Goal: Task Accomplishment & Management: Manage account settings

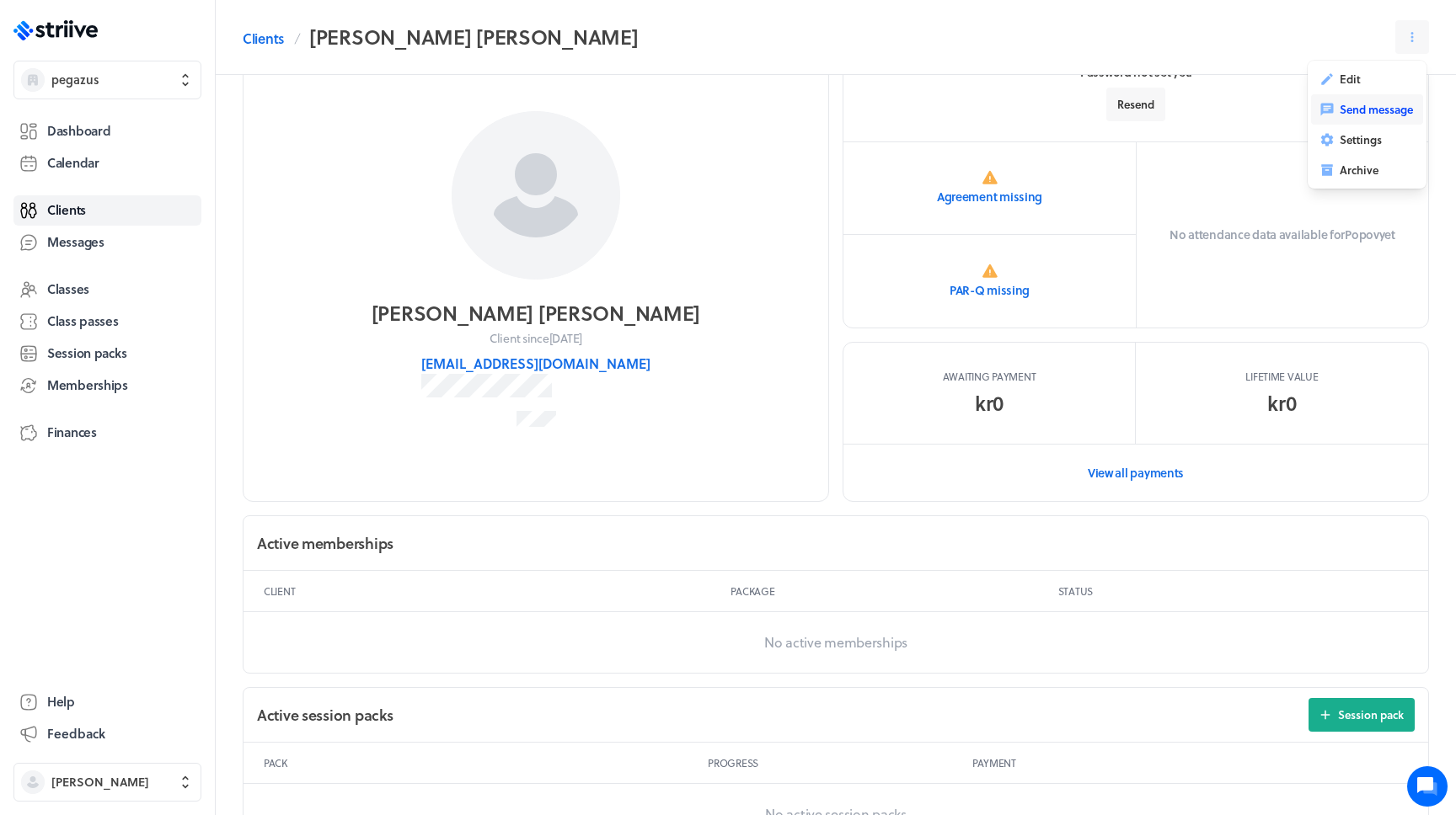
click at [1373, 99] on button "Send message" at bounding box center [1366, 110] width 112 height 31
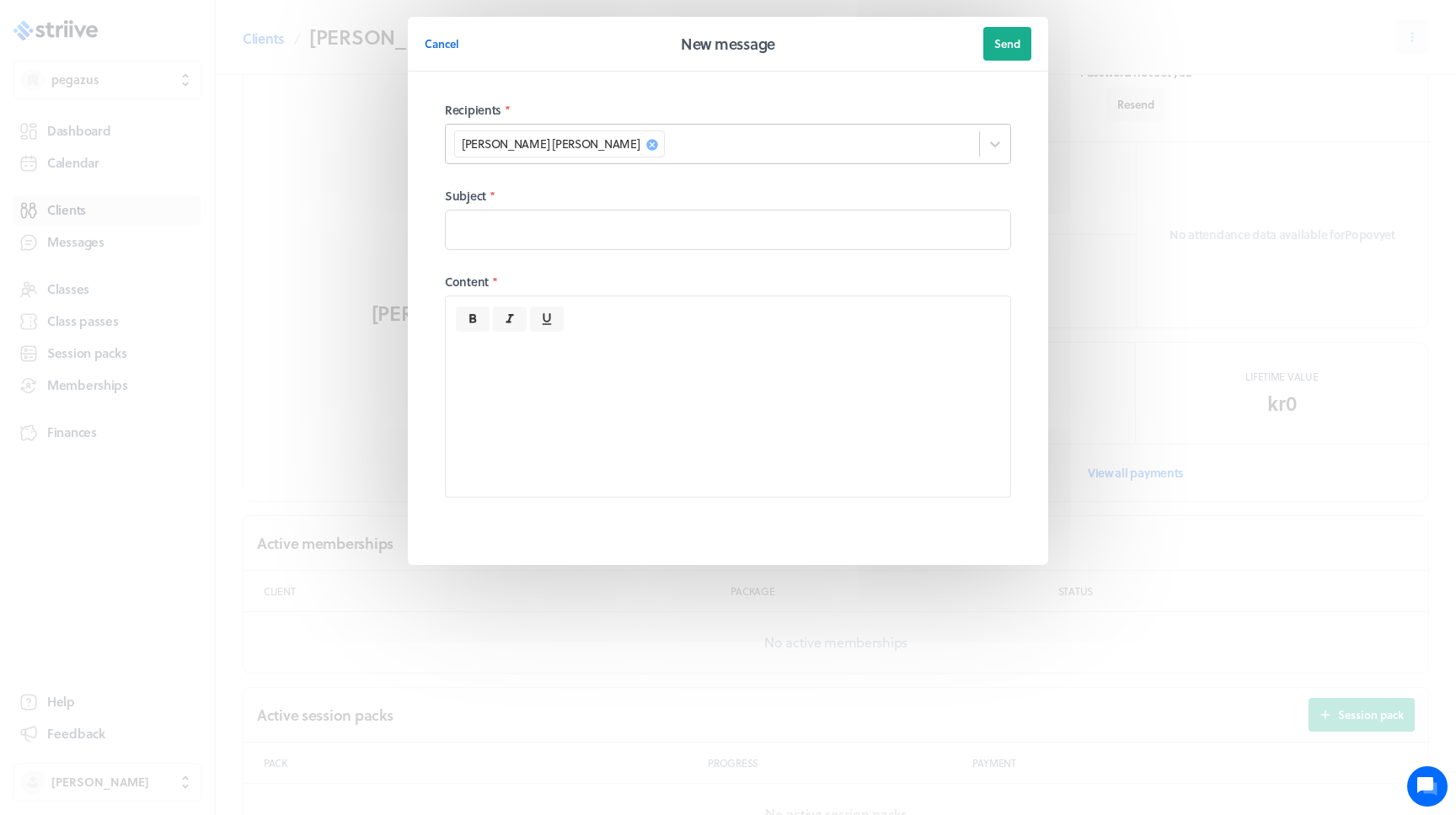
click at [960, 130] on div "[PERSON_NAME] [PERSON_NAME]" at bounding box center [712, 144] width 533 height 33
click at [1094, 144] on div "Cancel New message Send Recipients * 0 results available. Use Up and Down to ch…" at bounding box center [728, 324] width 1456 height 649
click at [1094, 144] on div "Cancel New message Send Recipients * Popov [PERSON_NAME] Subject * Content *" at bounding box center [728, 324] width 1456 height 649
click at [455, 29] on button "Cancel" at bounding box center [442, 44] width 34 height 34
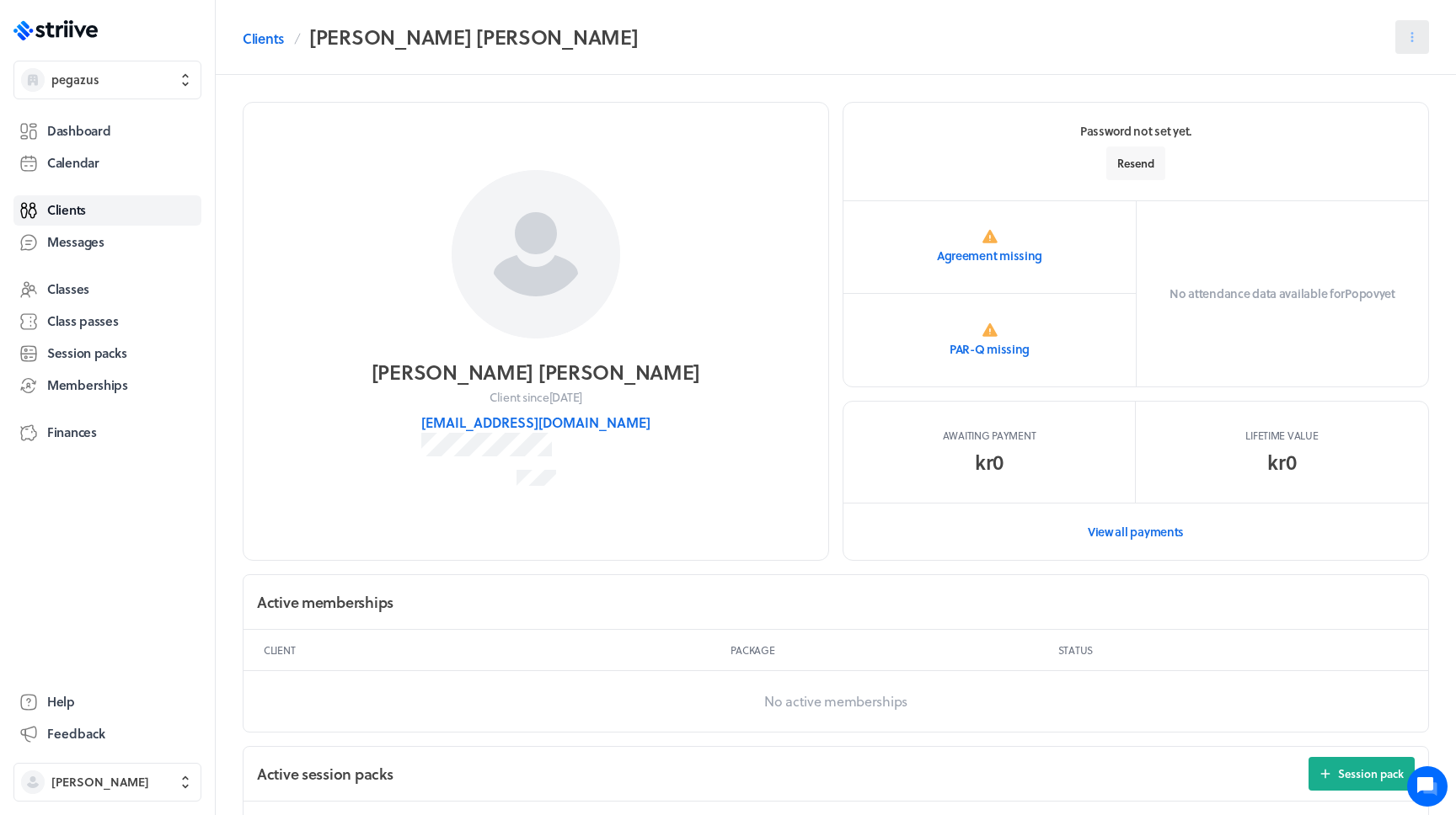
click at [1401, 40] on button at bounding box center [1412, 38] width 34 height 34
click at [1342, 109] on span "Send message" at bounding box center [1376, 110] width 74 height 15
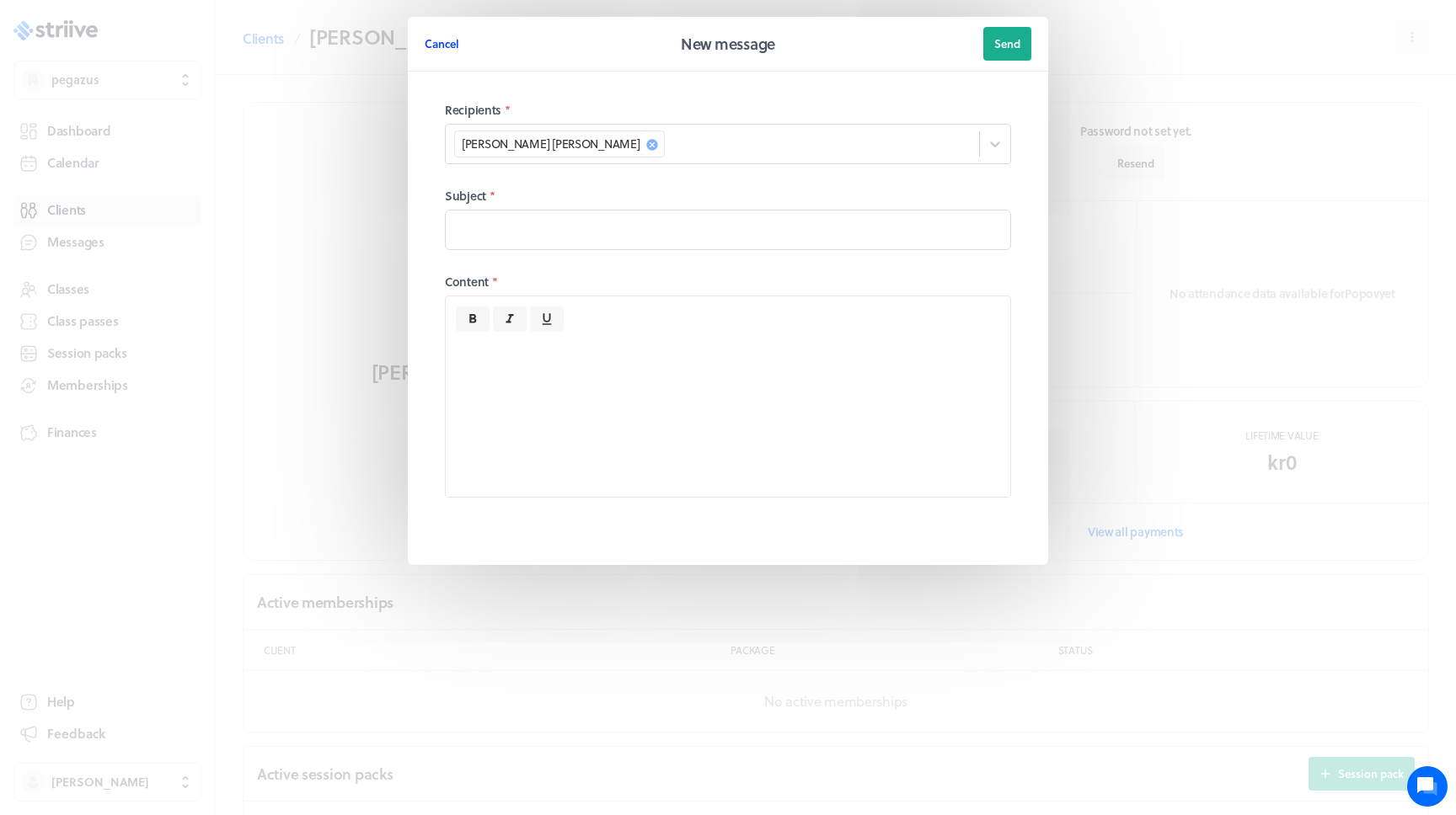
click at [438, 48] on span "Cancel" at bounding box center [442, 43] width 34 height 15
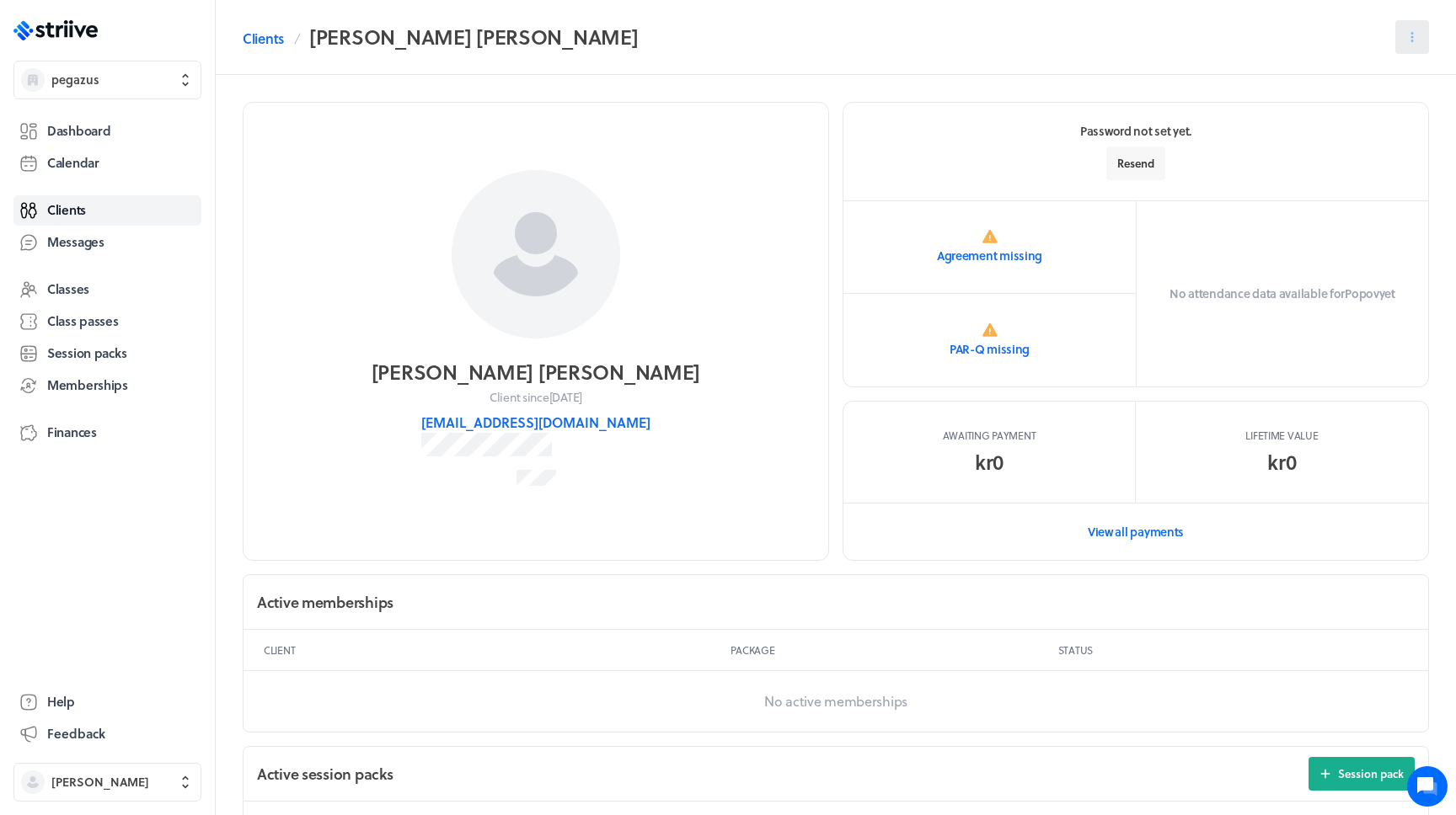
click at [1397, 52] on button at bounding box center [1412, 38] width 34 height 34
click at [1346, 117] on span "Send message" at bounding box center [1376, 110] width 74 height 15
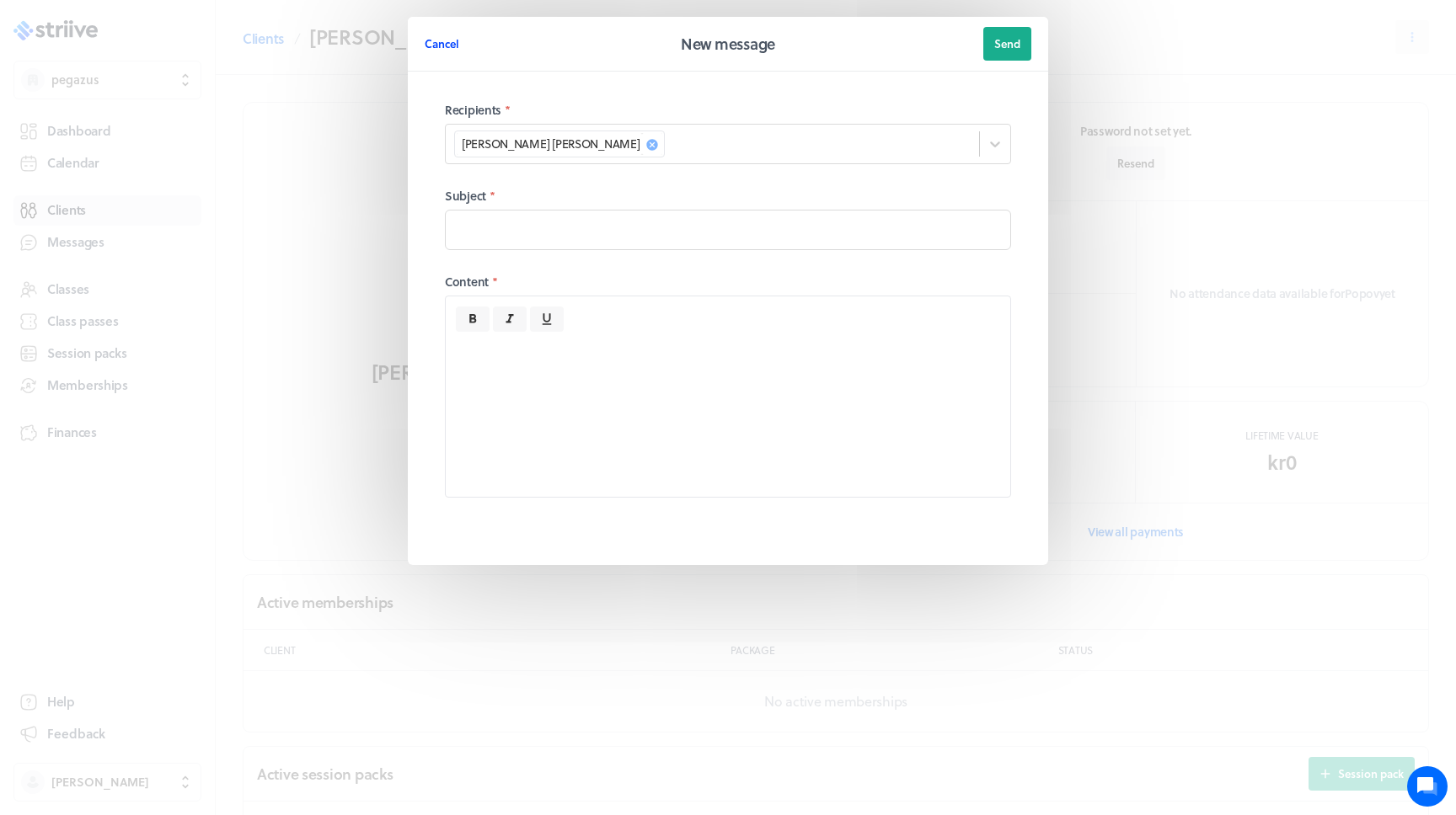
click at [457, 47] on span "Cancel" at bounding box center [442, 43] width 34 height 15
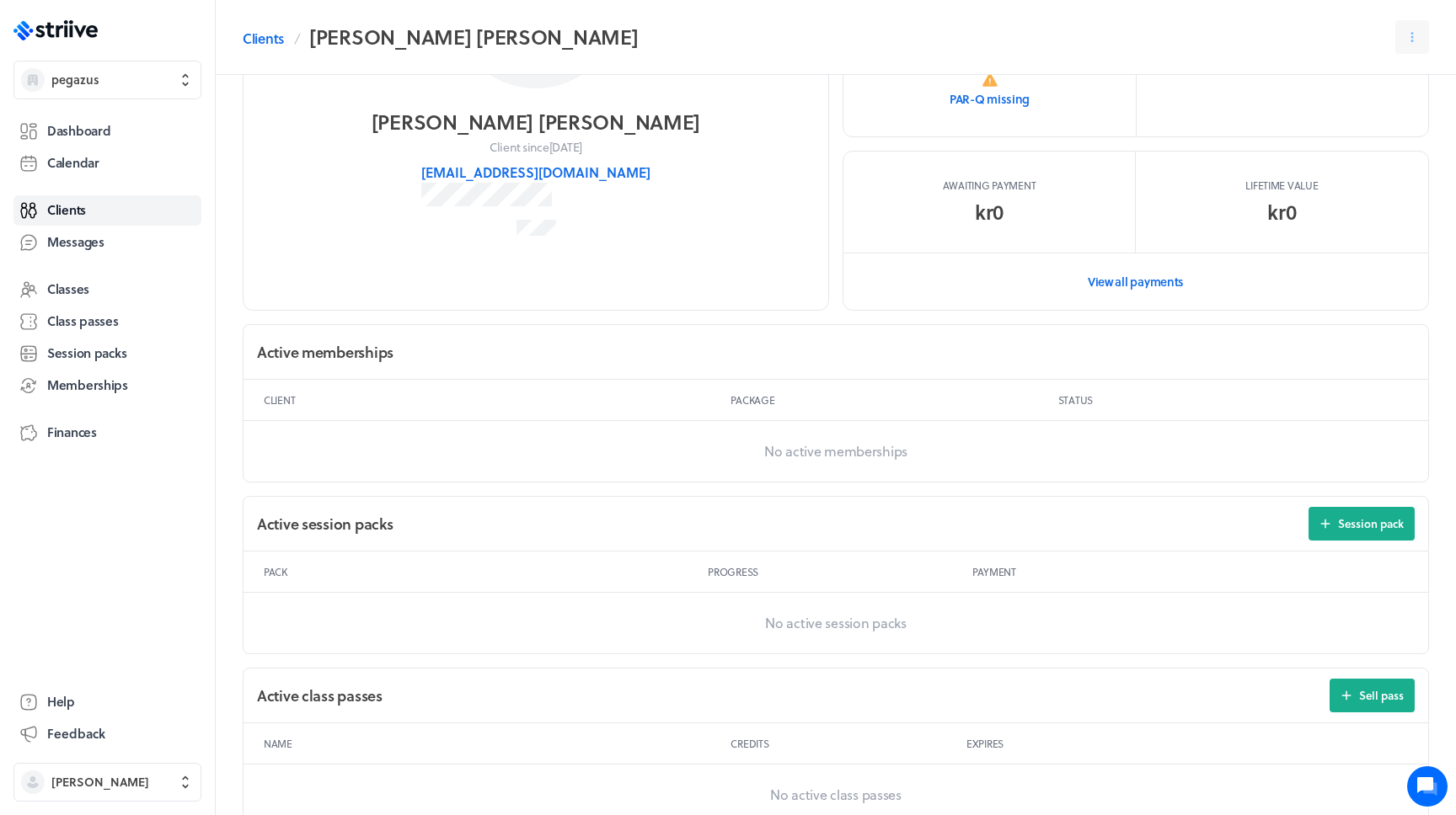
scroll to position [667, 0]
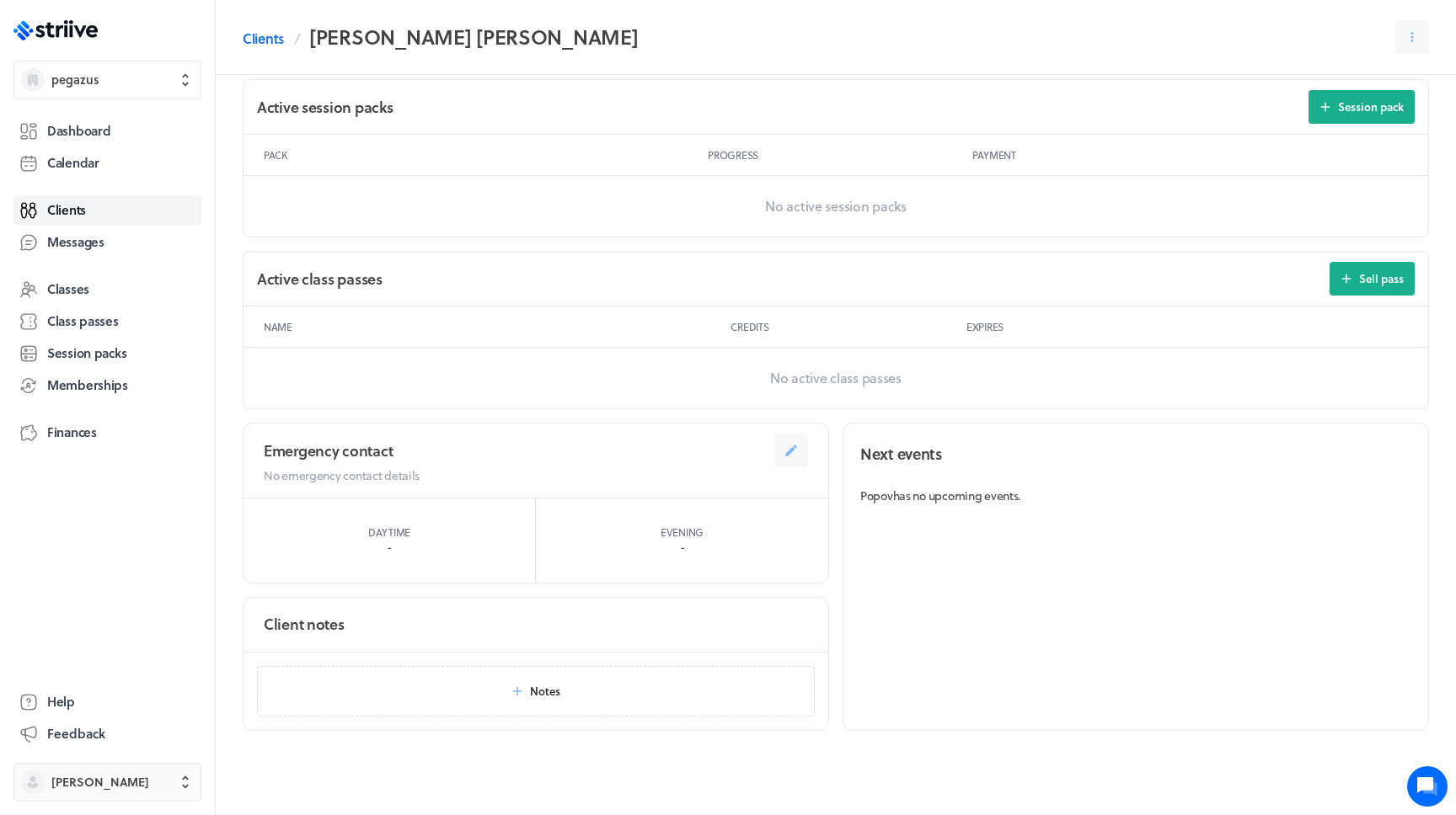
click at [116, 781] on span "[PERSON_NAME]" at bounding box center [100, 782] width 98 height 17
click at [119, 719] on button "Settings" at bounding box center [108, 722] width 174 height 27
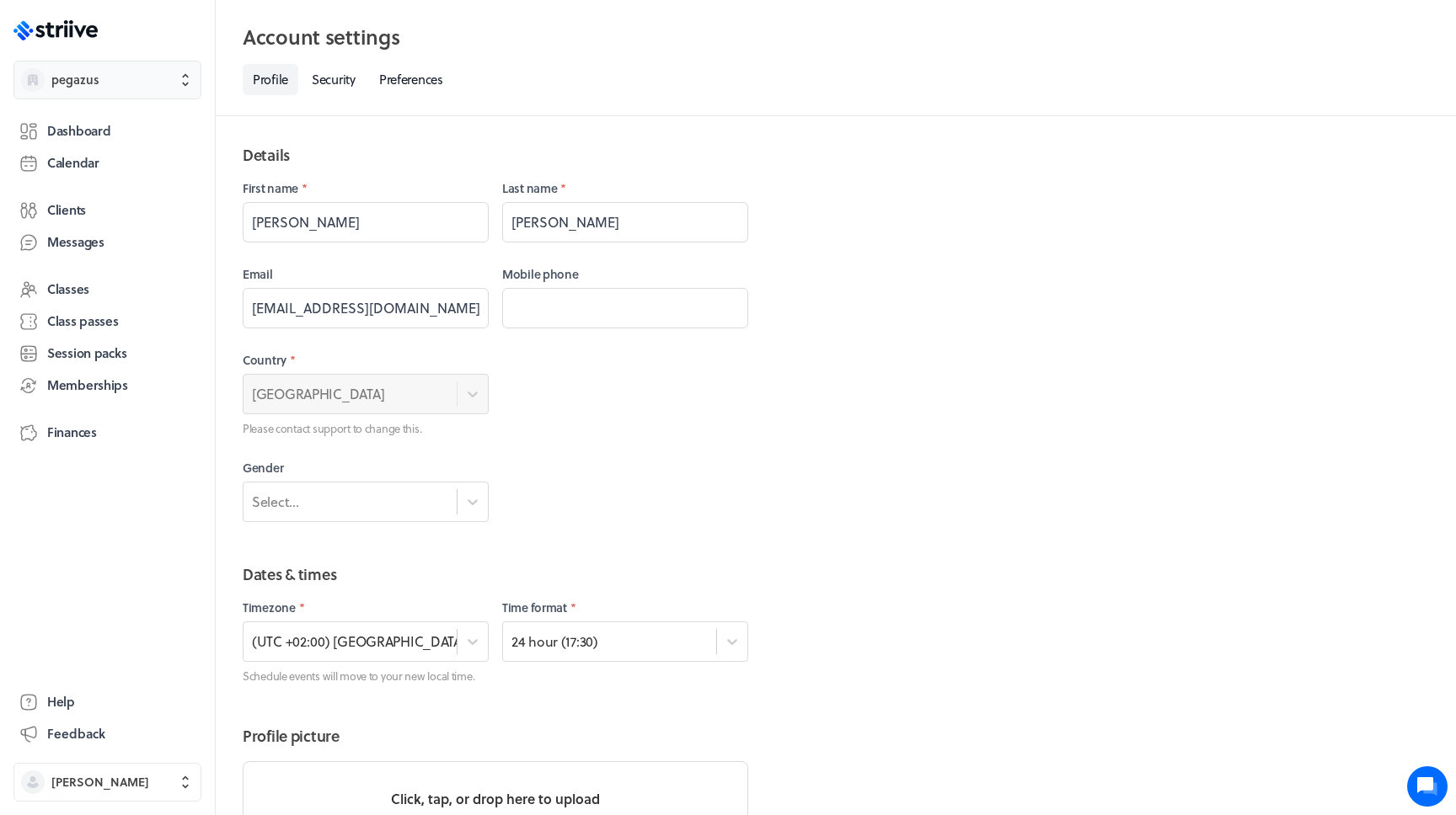
click at [139, 83] on span "pegazus" at bounding box center [122, 80] width 143 height 17
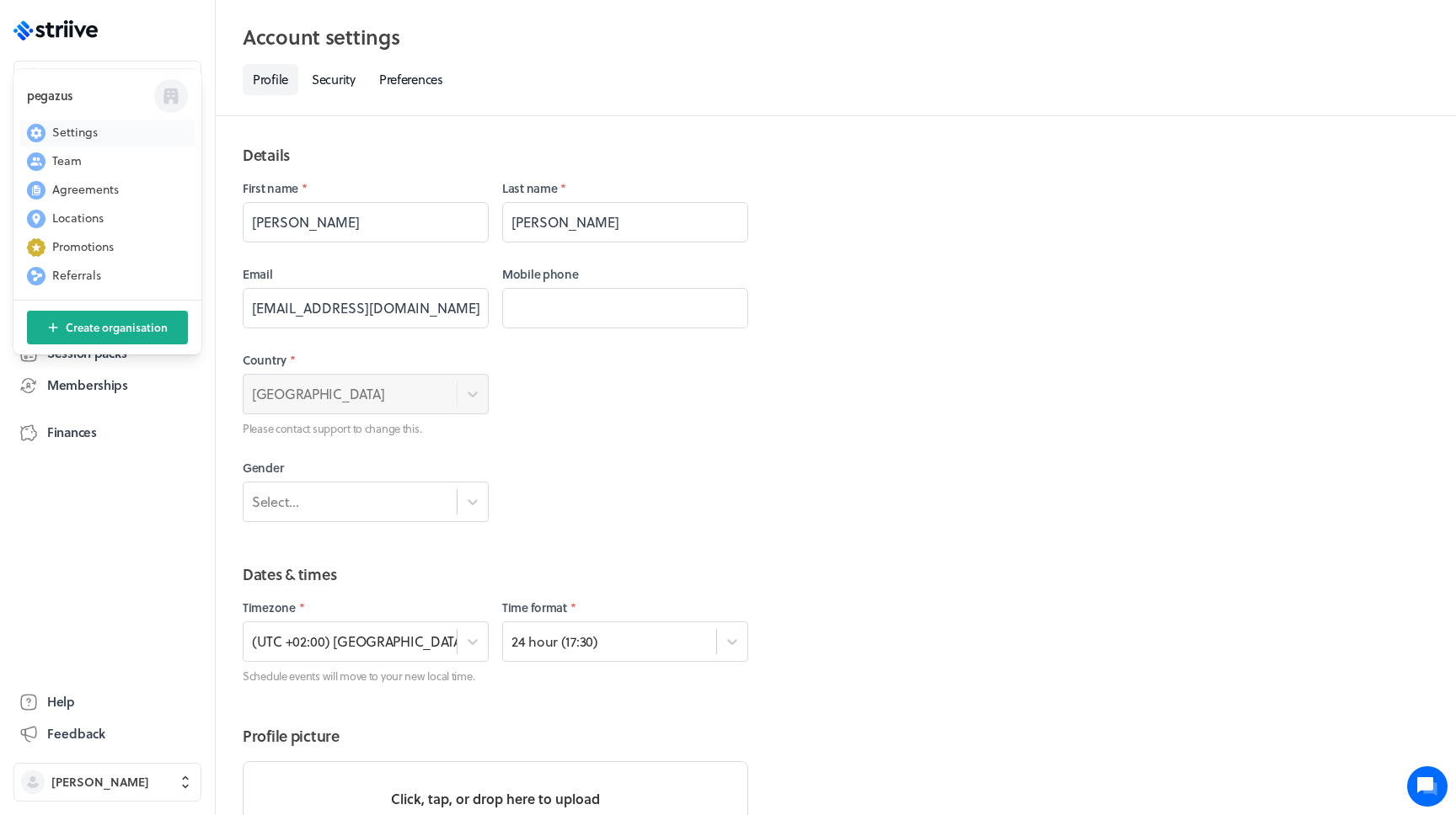
click at [79, 141] on span "Settings" at bounding box center [75, 132] width 46 height 17
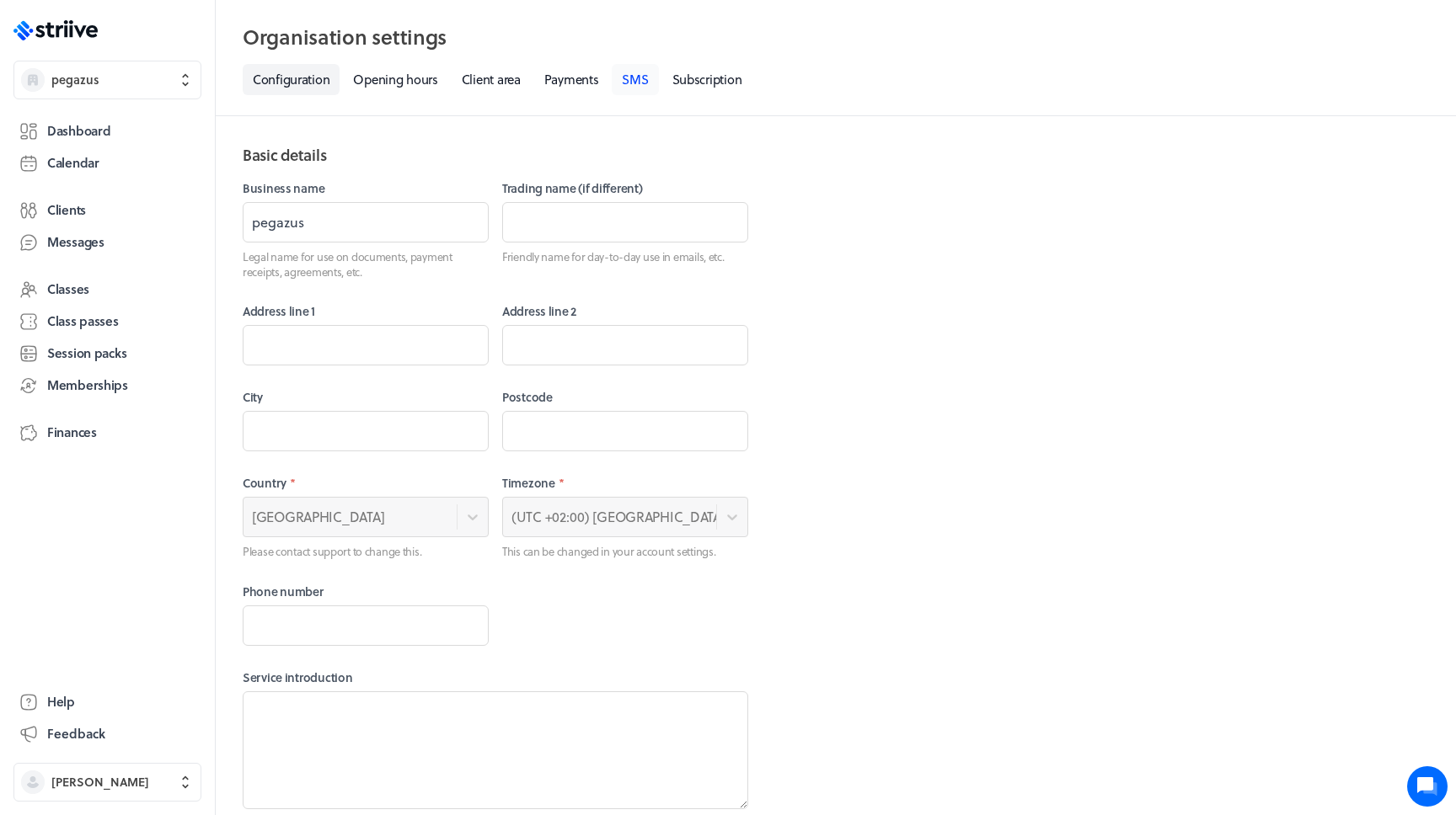
click at [623, 83] on link "SMS" at bounding box center [635, 79] width 47 height 31
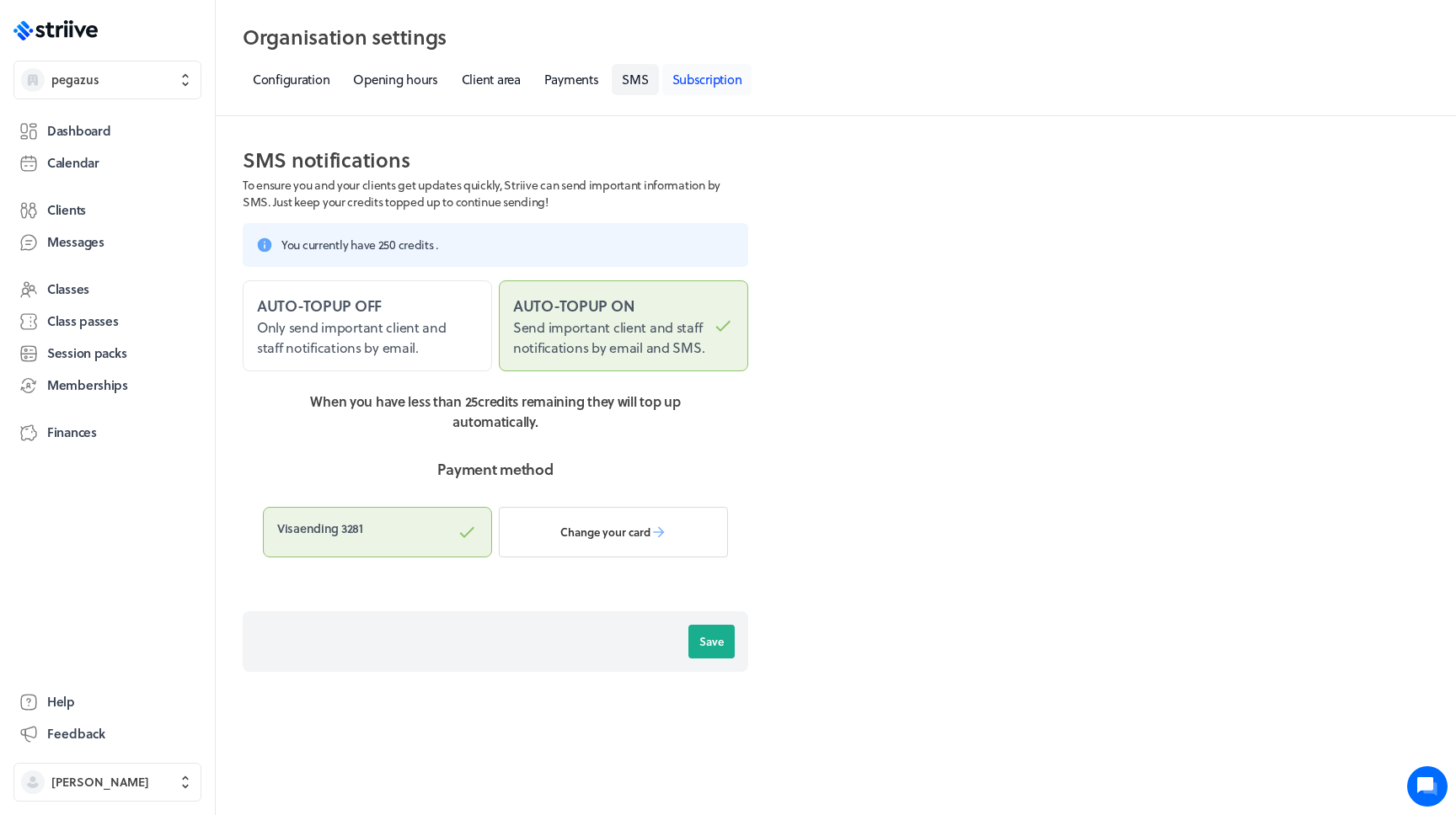
click at [671, 84] on link "Subscription" at bounding box center [707, 79] width 90 height 31
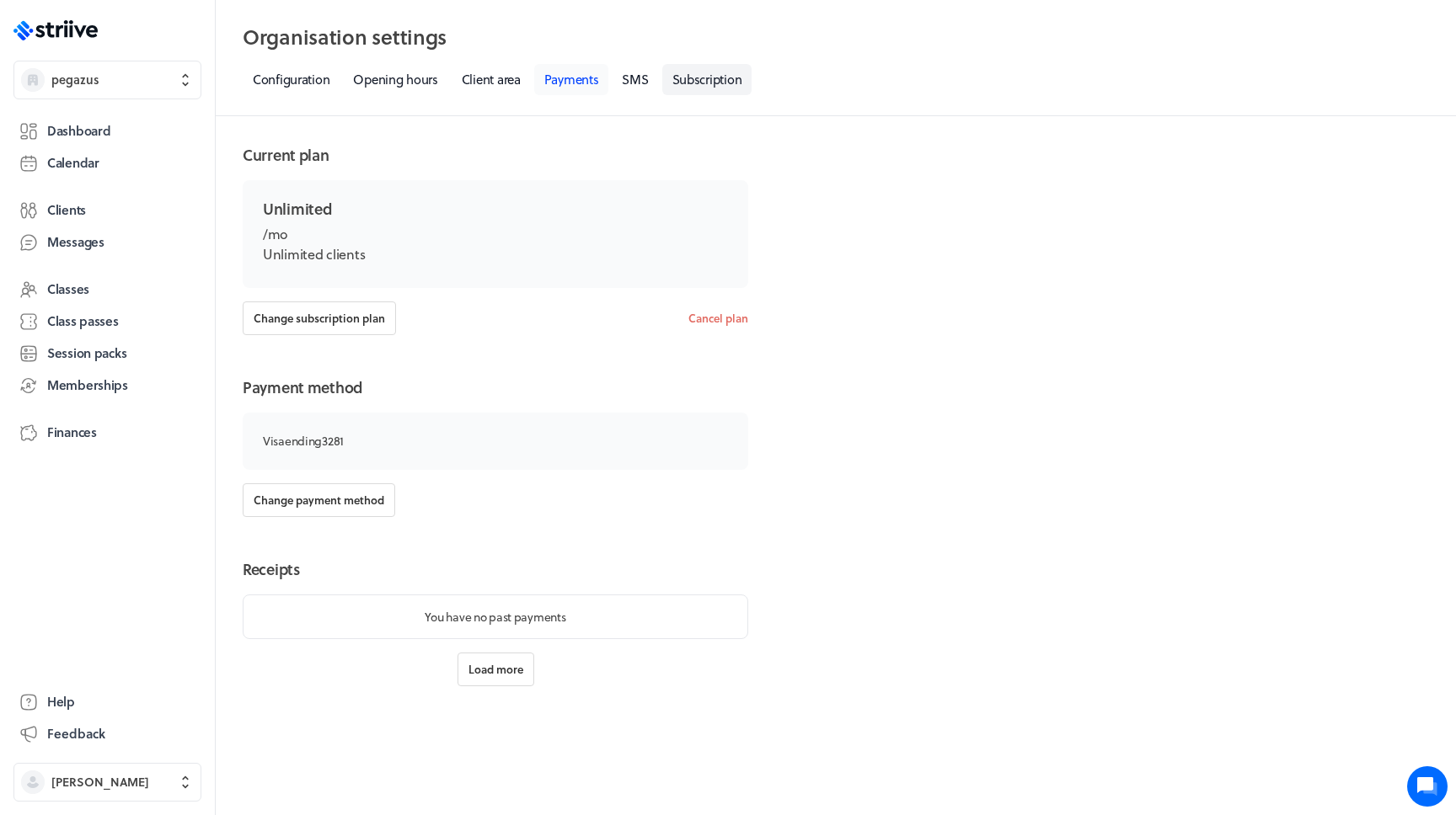
click at [553, 84] on link "Payments" at bounding box center [572, 79] width 75 height 31
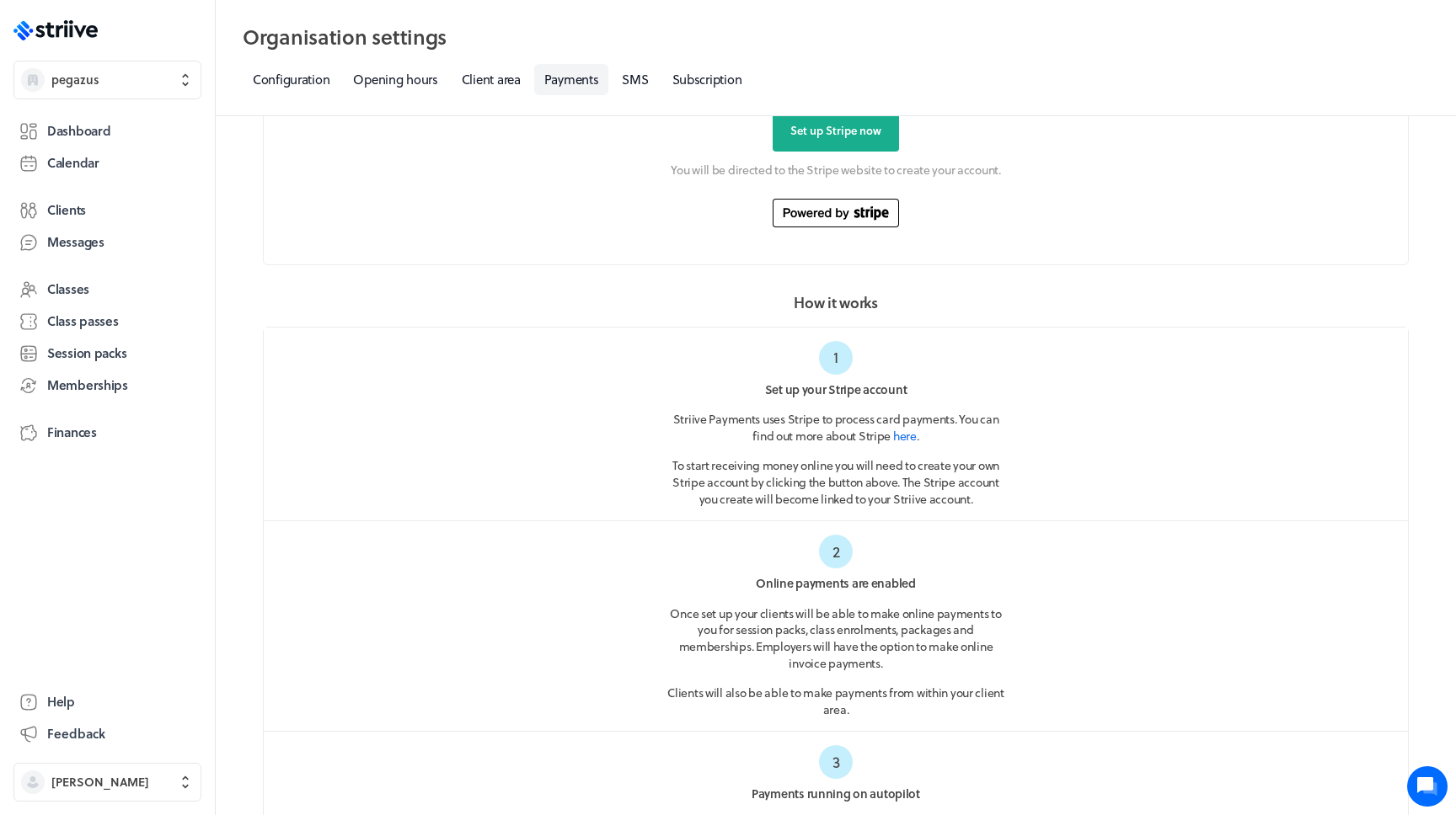
scroll to position [637, 0]
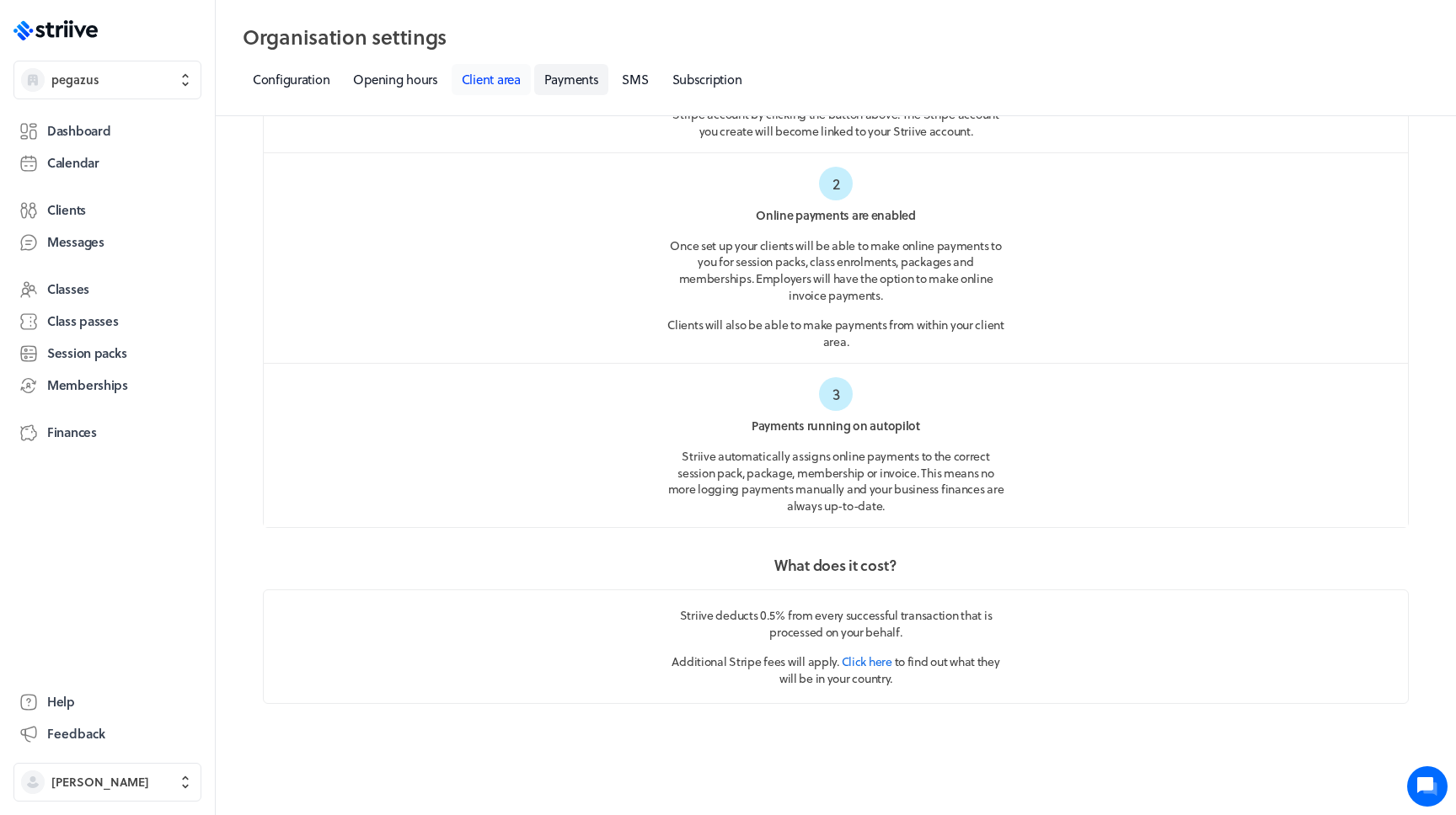
click at [479, 89] on link "Client area" at bounding box center [491, 79] width 79 height 31
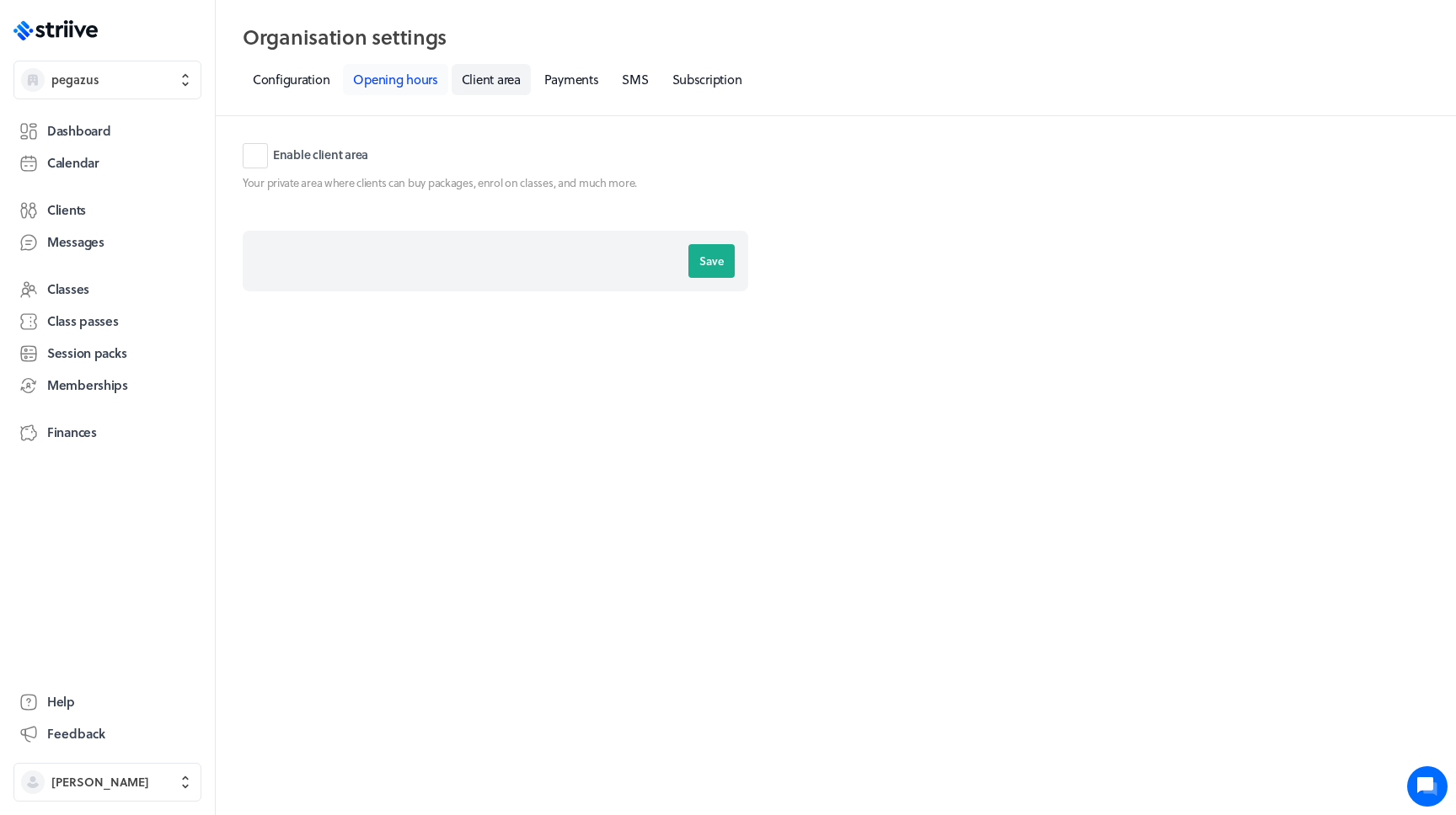
click at [401, 85] on link "Opening hours" at bounding box center [395, 79] width 104 height 31
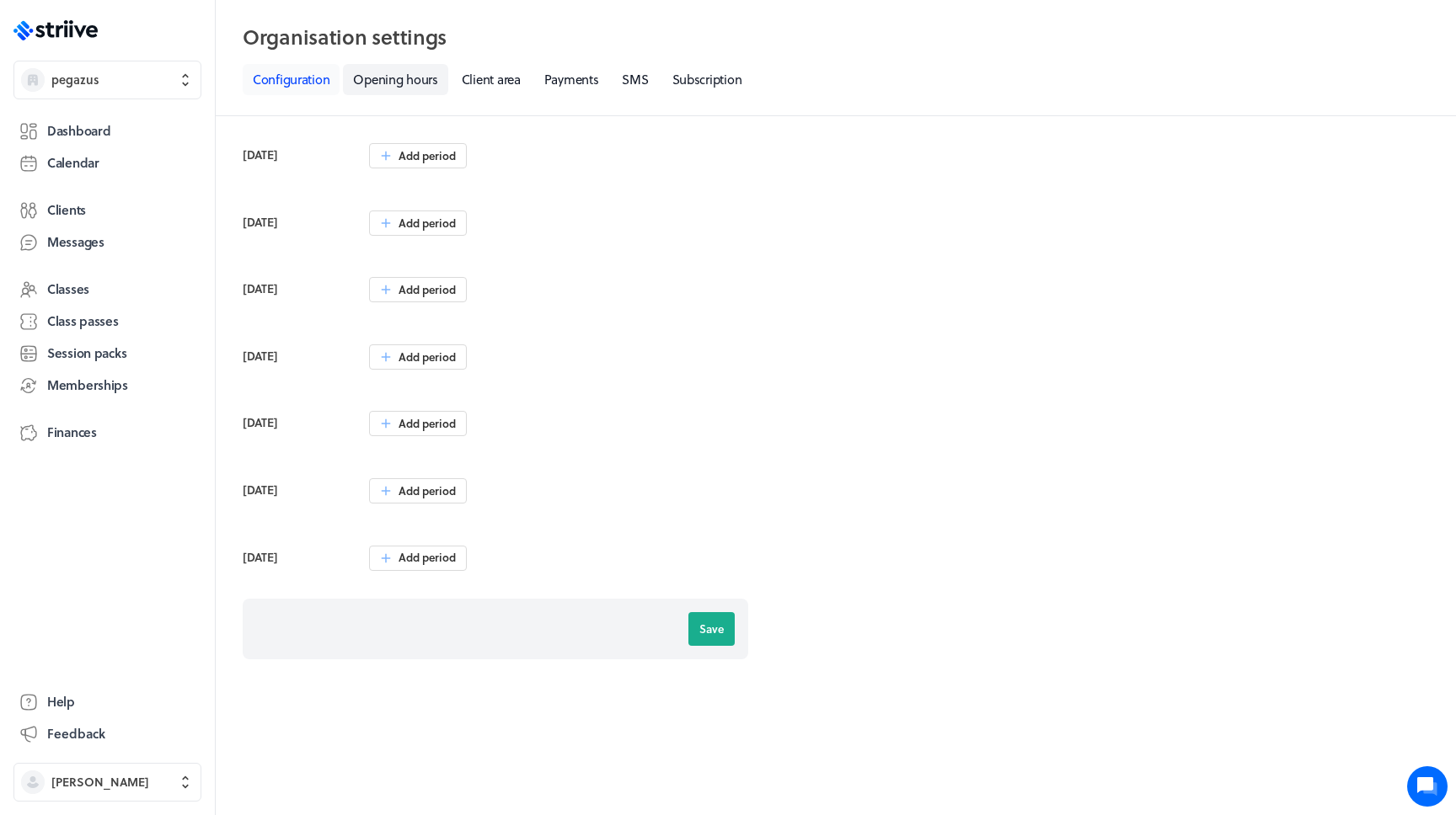
click at [308, 85] on link "Configuration" at bounding box center [291, 79] width 97 height 31
